Goal: Task Accomplishment & Management: Use online tool/utility

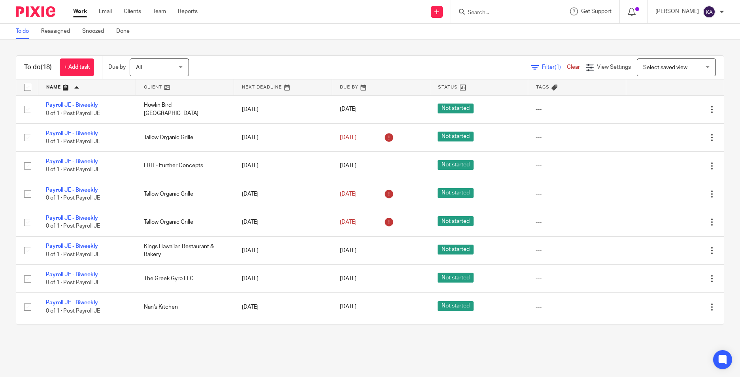
scroll to position [166, 0]
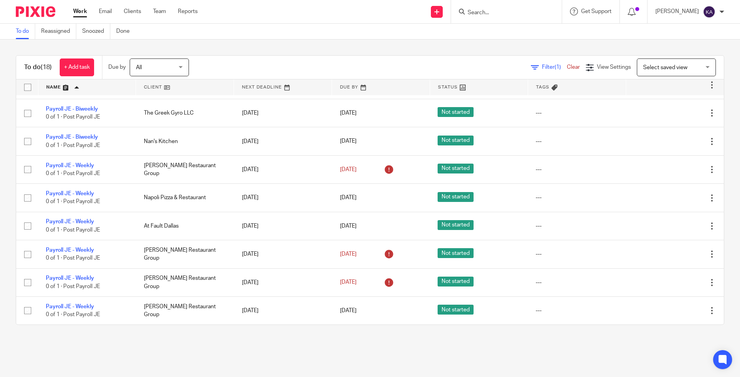
click at [226, 357] on main "To do Reassigned Snoozed Done To do (18) + Add task Due by All All [DATE] [DATE…" at bounding box center [370, 188] width 740 height 377
click at [226, 356] on main "To do Reassigned Snoozed Done To do (18) + Add task Due by All All [DATE] [DATE…" at bounding box center [370, 188] width 740 height 377
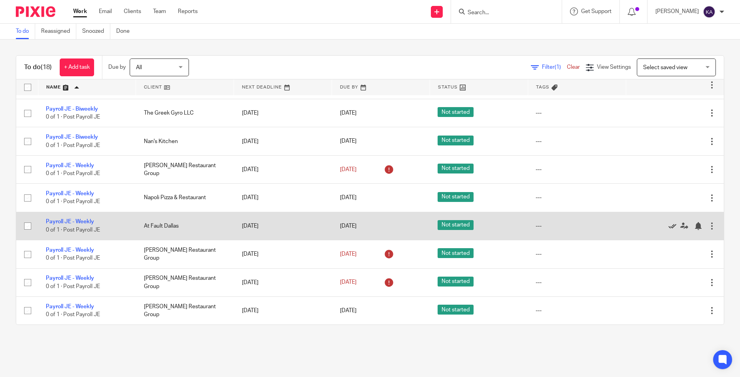
click at [669, 227] on icon at bounding box center [673, 226] width 8 height 8
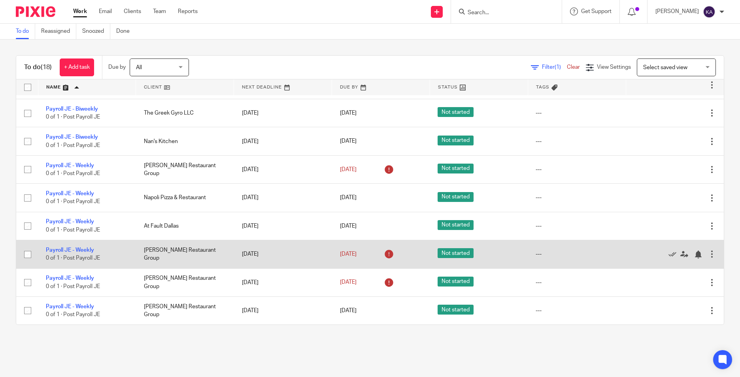
scroll to position [138, 0]
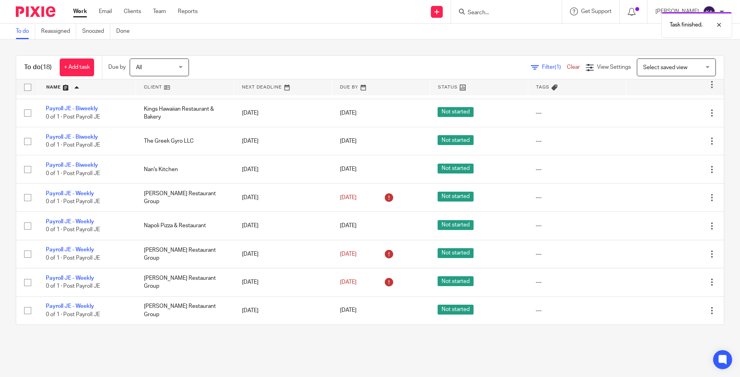
click at [210, 342] on main "To do Reassigned Snoozed Done To do (18) + Add task Due by All All [DATE] [DATE…" at bounding box center [370, 188] width 740 height 377
click at [297, 39] on div "To do Reassigned Snoozed Done" at bounding box center [370, 32] width 740 height 16
click at [300, 32] on div "To do Reassigned Snoozed Done" at bounding box center [370, 32] width 740 height 16
click at [329, 47] on div "To do (18) + Add task Due by All All [DATE] [DATE] This week Next week This mon…" at bounding box center [370, 190] width 740 height 301
click at [449, 46] on div "To do (18) + Add task Due by All All [DATE] [DATE] This week Next week This mon…" at bounding box center [370, 190] width 740 height 301
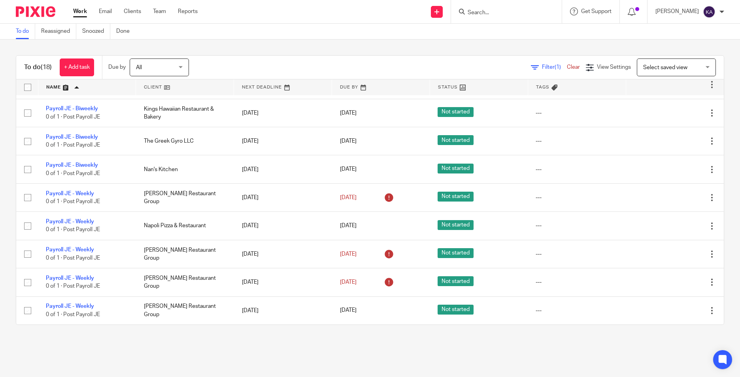
click at [449, 46] on div "To do (18) + Add task Due by All All [DATE] [DATE] This week Next week This mon…" at bounding box center [370, 190] width 740 height 301
click at [449, 45] on div "To do (18) + Add task Due by All All [DATE] [DATE] This week Next week This mon…" at bounding box center [370, 190] width 740 height 301
click at [341, 337] on div "To do (18) + Add task Due by All All [DATE] [DATE] This week Next week This mon…" at bounding box center [370, 190] width 740 height 301
click at [341, 333] on div "To do (18) + Add task Due by All All [DATE] [DATE] This week Next week This mon…" at bounding box center [370, 190] width 740 height 301
click at [287, 352] on main "To do Reassigned Snoozed Done To do (18) + Add task Due by All All [DATE] [DATE…" at bounding box center [370, 188] width 740 height 377
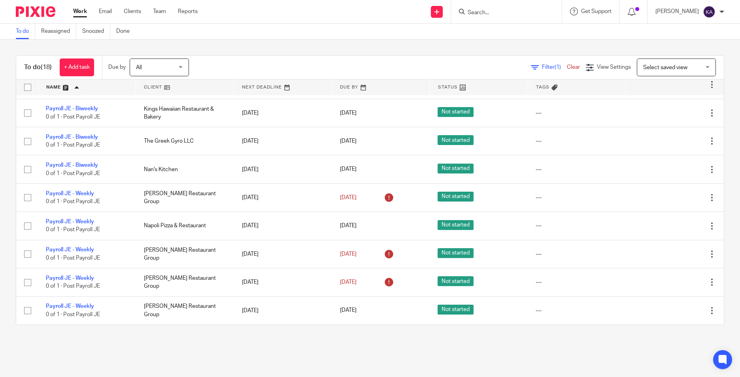
click at [288, 349] on main "To do Reassigned Snoozed Done To do (18) + Add task Due by All All [DATE] [DATE…" at bounding box center [370, 188] width 740 height 377
click at [301, 355] on main "To do Reassigned Snoozed Done To do (18) + Add task Due by All All [DATE] [DATE…" at bounding box center [370, 188] width 740 height 377
click at [259, 352] on main "To do Reassigned Snoozed Done To do (18) + Add task Due by All All [DATE] [DATE…" at bounding box center [370, 188] width 740 height 377
click at [427, 341] on div "To do (18) + Add task Due by All All [DATE] [DATE] This week Next week This mon…" at bounding box center [370, 190] width 740 height 301
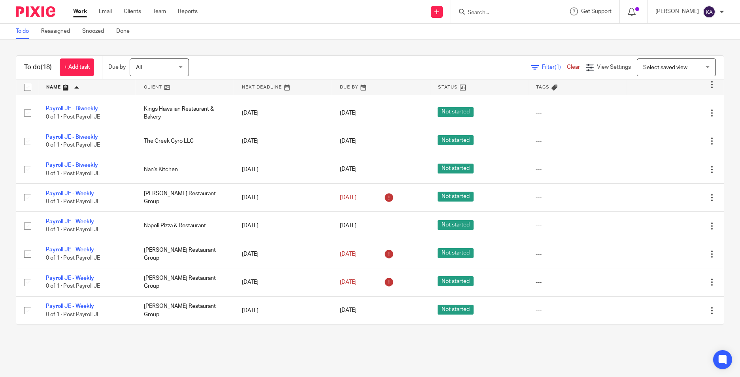
click at [427, 341] on div "To do (18) + Add task Due by All All [DATE] [DATE] This week Next week This mon…" at bounding box center [370, 190] width 740 height 301
